Goal: Transaction & Acquisition: Purchase product/service

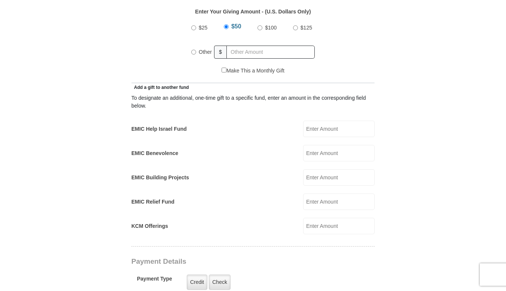
scroll to position [359, 0]
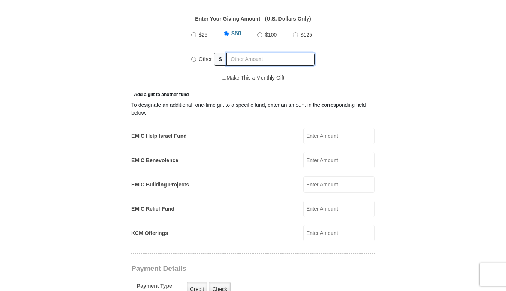
click at [234, 53] on input "text" at bounding box center [270, 59] width 88 height 13
radio input "true"
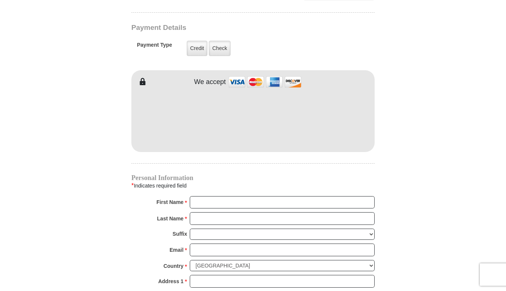
scroll to position [602, 0]
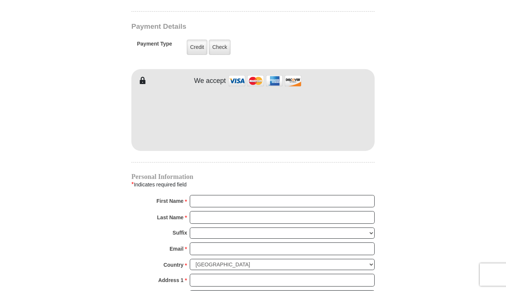
type input "139"
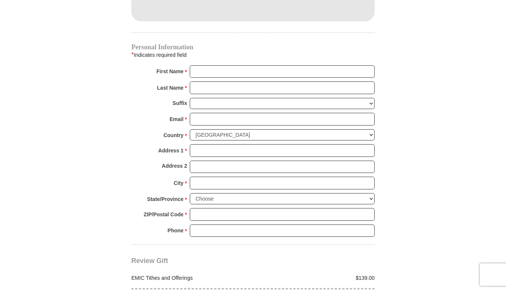
scroll to position [733, 0]
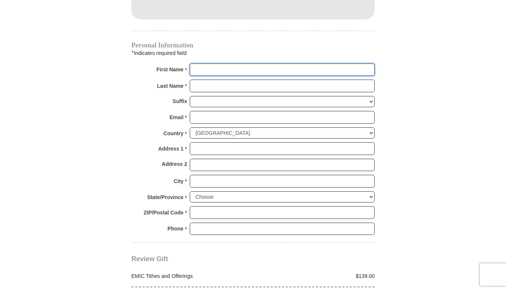
click at [234, 64] on input "First Name *" at bounding box center [282, 70] width 185 height 13
type input "Daniel Davis"
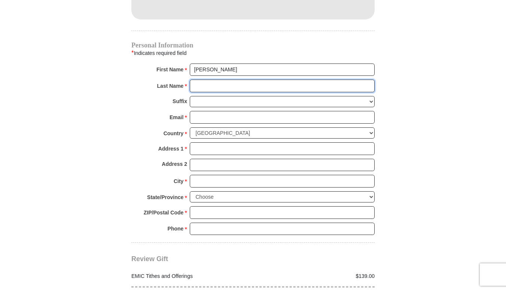
type input "Hering"
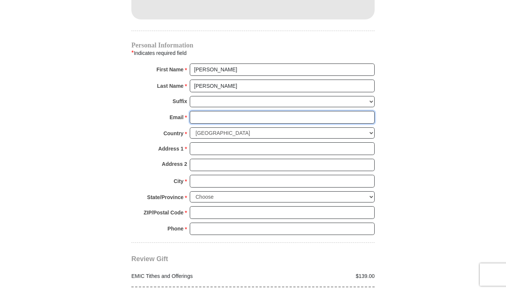
type input "danielhering5@gmail.com"
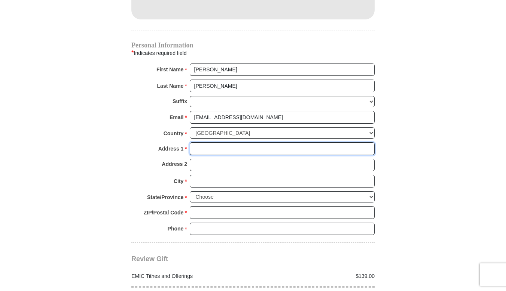
type input "360 County Road 4874"
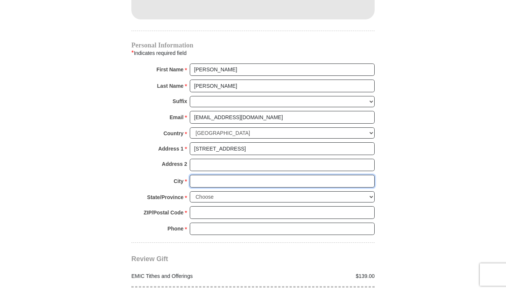
type input "Newark"
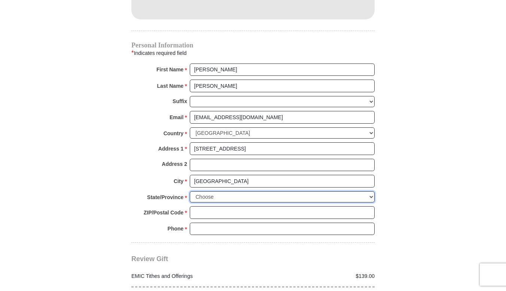
select select "OR"
type input "76071"
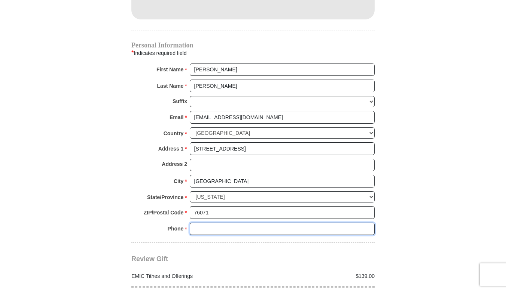
type input "9713522712"
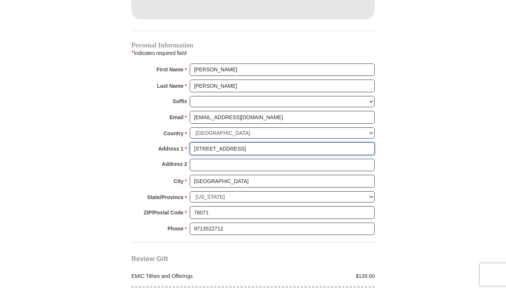
click at [261, 142] on input "360 County Road 4874" at bounding box center [282, 148] width 185 height 13
type input "3"
type input "629 Central Ave #211"
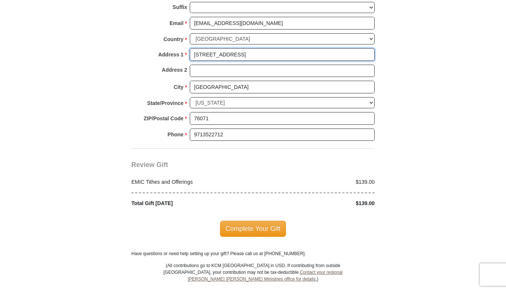
scroll to position [837, 0]
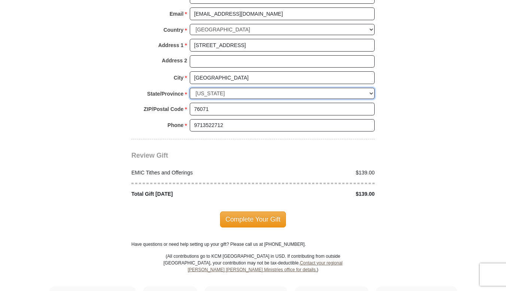
click at [351, 88] on select "Choose Alabama Alaska American Samoa Arizona Arkansas Armed Forces Americas Arm…" at bounding box center [282, 94] width 185 height 12
select select "TX"
click at [190, 88] on select "Choose Alabama Alaska American Samoa Arizona Arkansas Armed Forces Americas Arm…" at bounding box center [282, 94] width 185 height 12
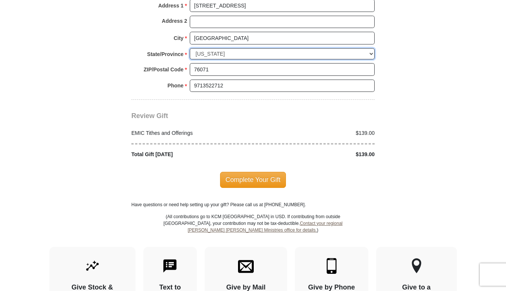
scroll to position [877, 0]
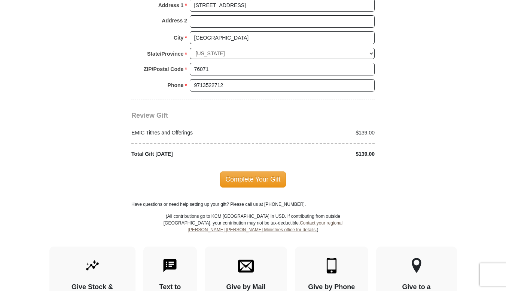
click at [264, 173] on span "Complete Your Gift" at bounding box center [253, 180] width 66 height 16
